Goal: Check status: Check status

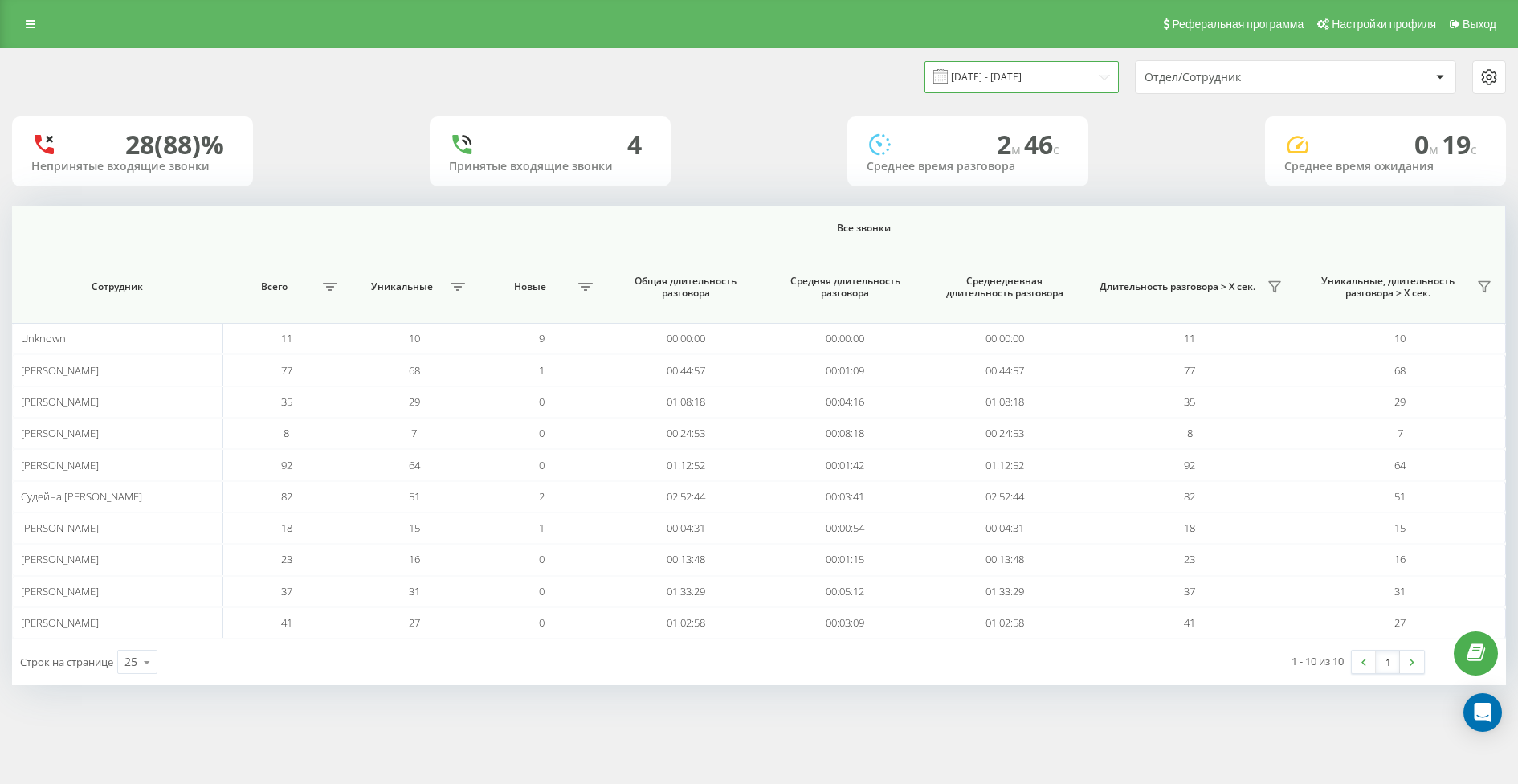
click at [1016, 80] on input "[DATE] - [DATE]" at bounding box center [1021, 77] width 194 height 31
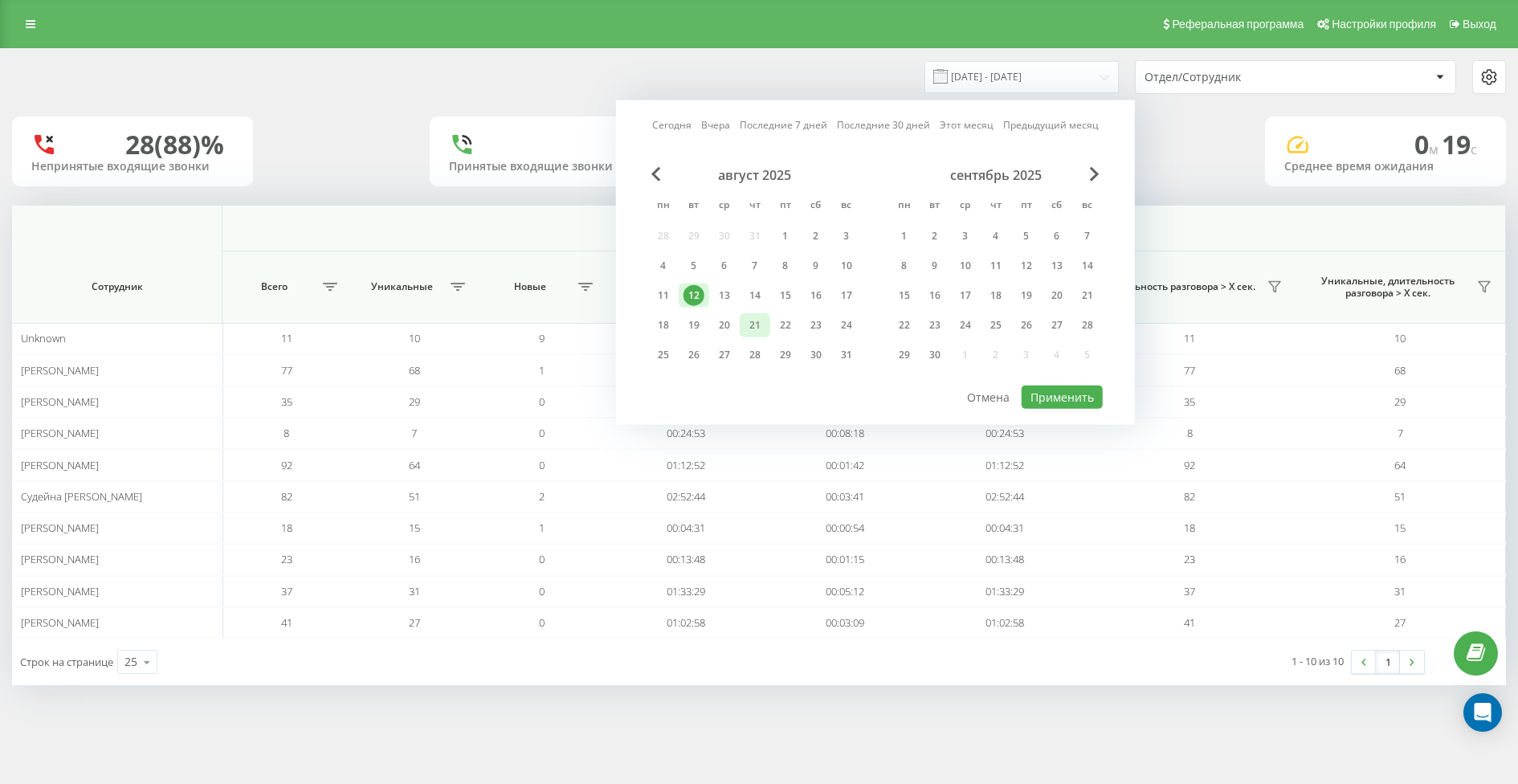
click at [760, 327] on div "21" at bounding box center [755, 325] width 21 height 21
click at [1078, 398] on button "Применить" at bounding box center [1062, 397] width 82 height 23
type input "[DATE] - [DATE]"
